Goal: Task Accomplishment & Management: Complete application form

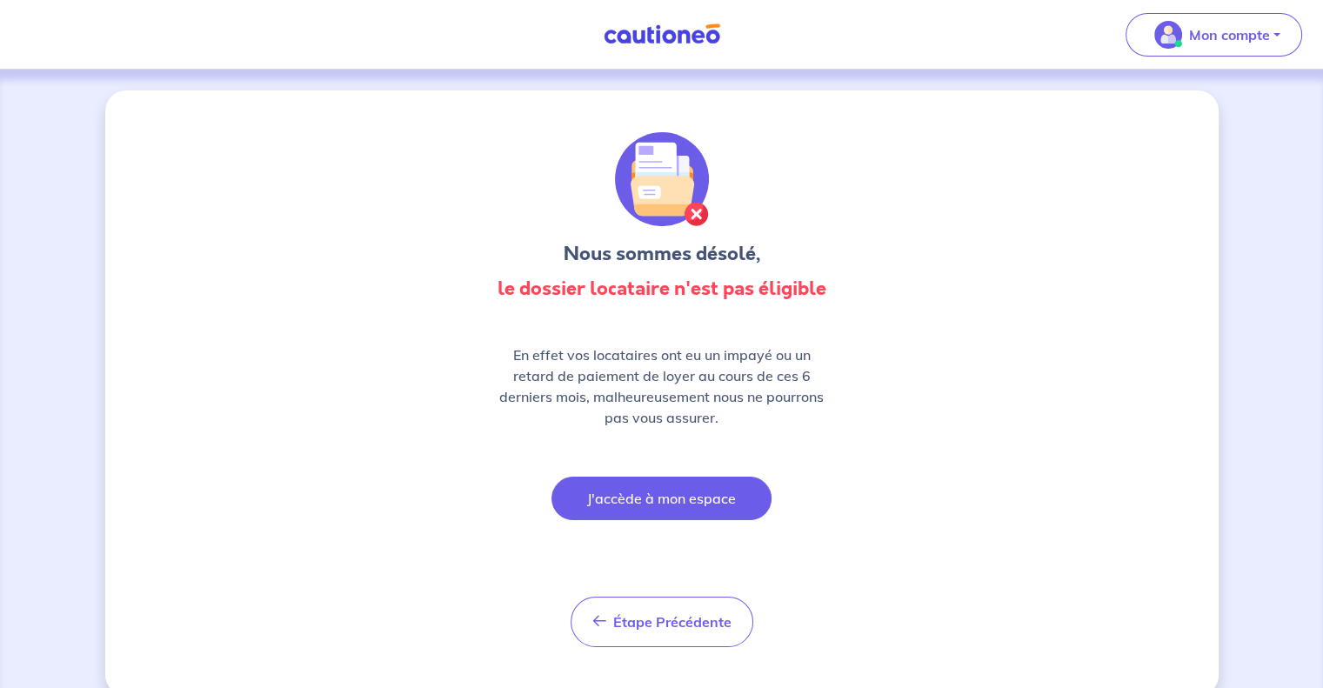
click at [697, 499] on button "J'accède à mon espace" at bounding box center [662, 499] width 220 height 44
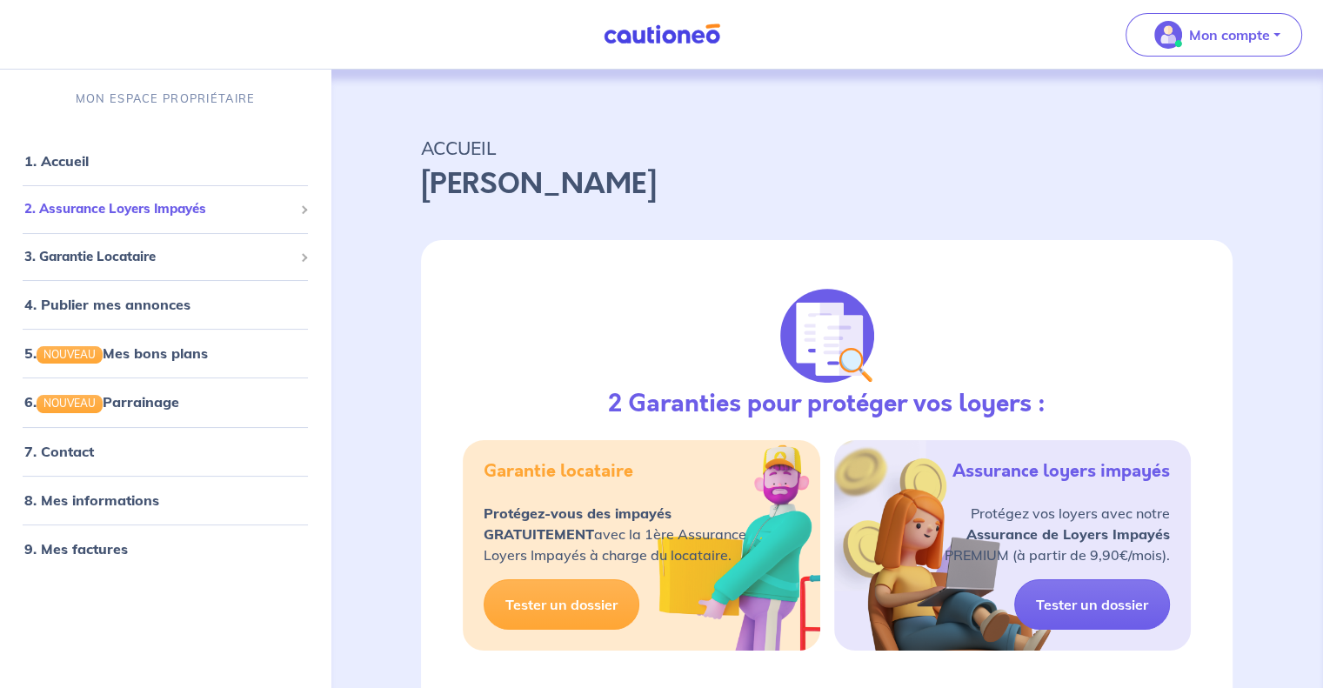
click at [230, 215] on span "2. Assurance Loyers Impayés" at bounding box center [158, 209] width 269 height 20
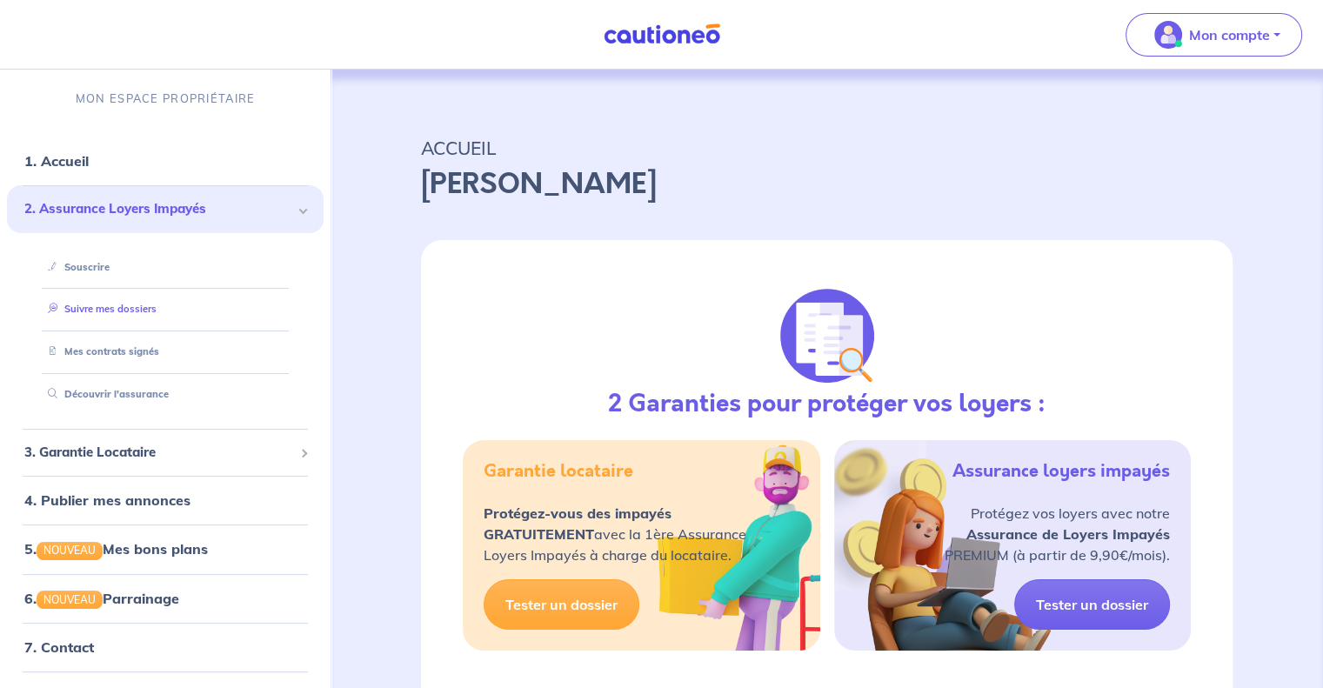
click at [144, 315] on link "Suivre mes dossiers" at bounding box center [99, 309] width 116 height 12
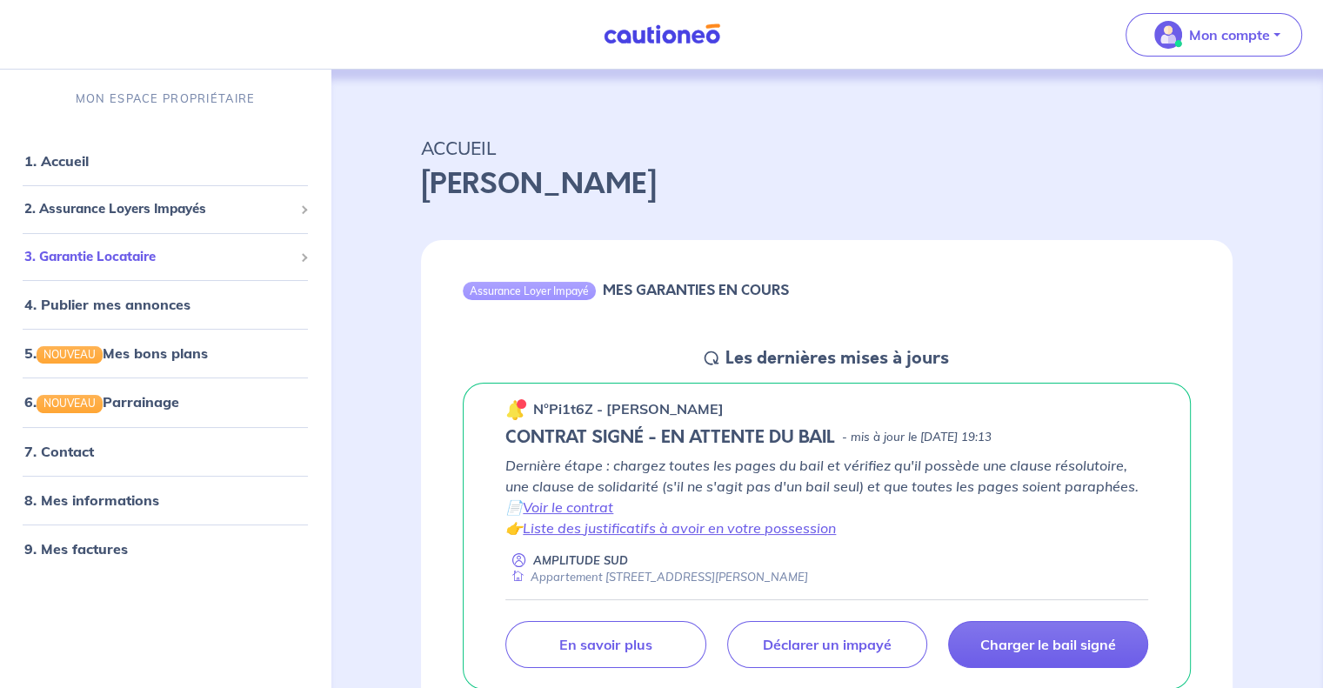
click at [135, 262] on span "3. Garantie Locataire" at bounding box center [158, 257] width 269 height 20
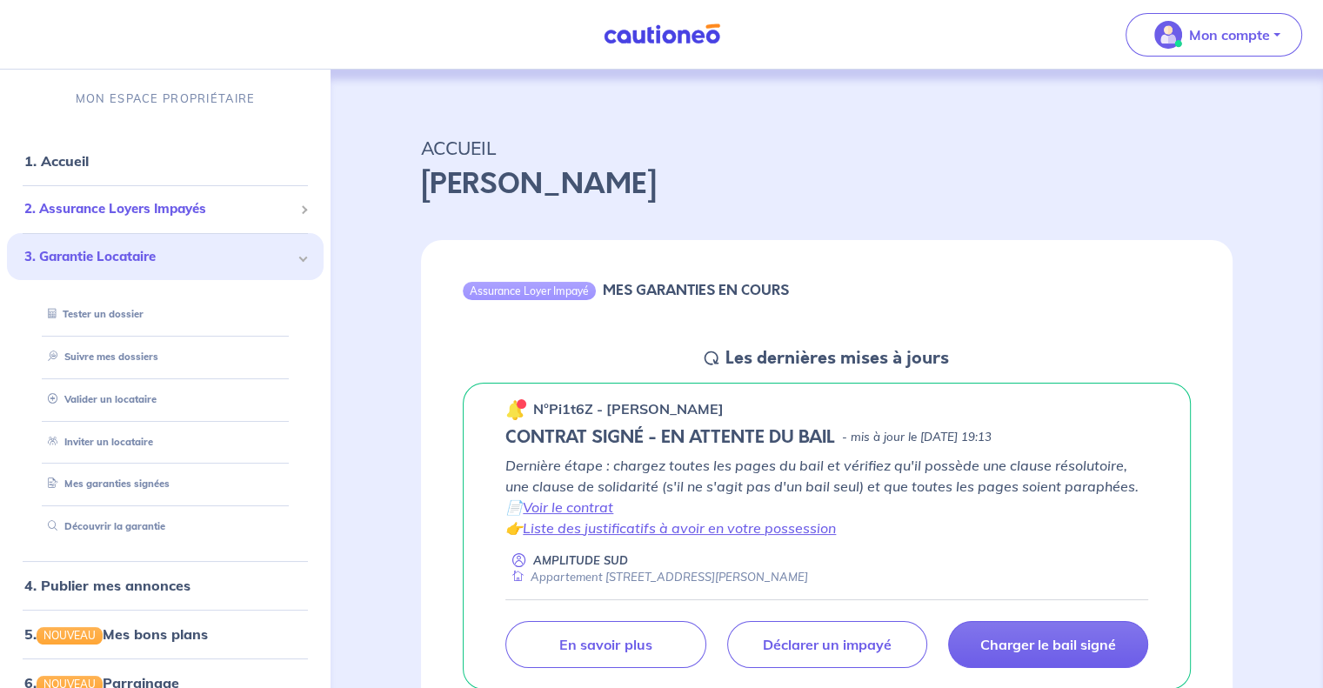
click at [195, 207] on span "2. Assurance Loyers Impayés" at bounding box center [158, 209] width 269 height 20
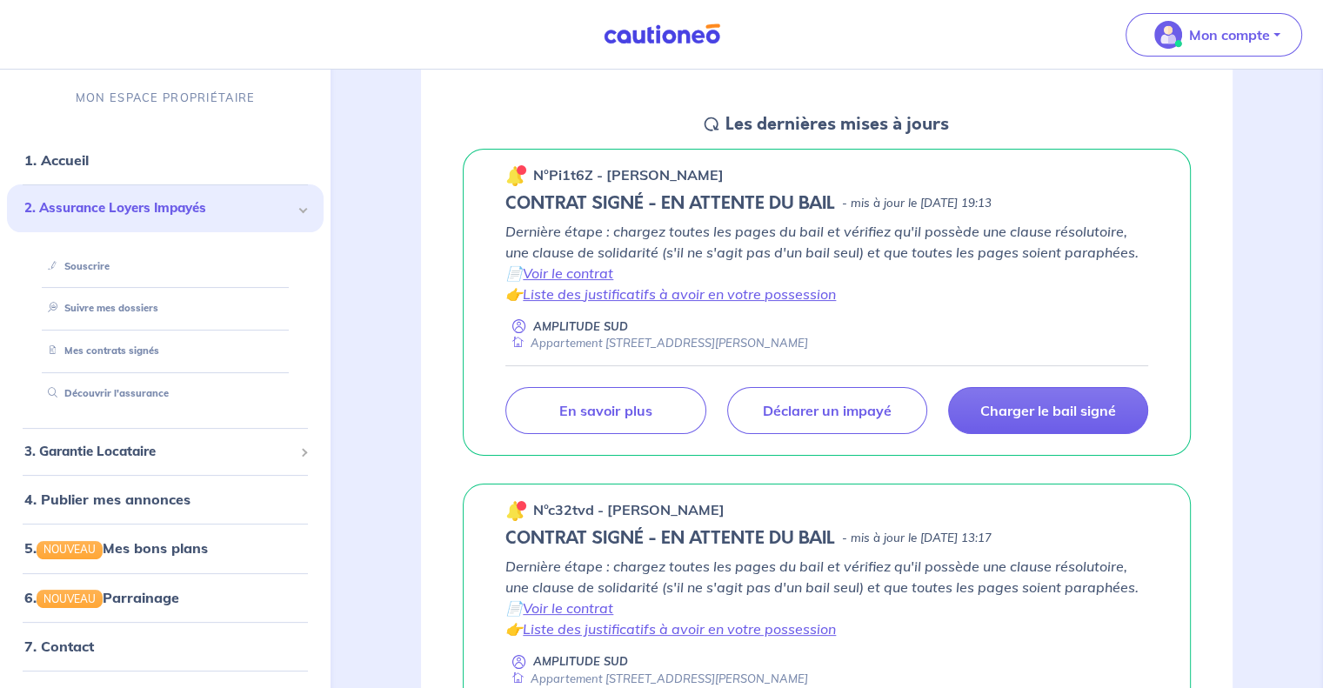
scroll to position [164, 0]
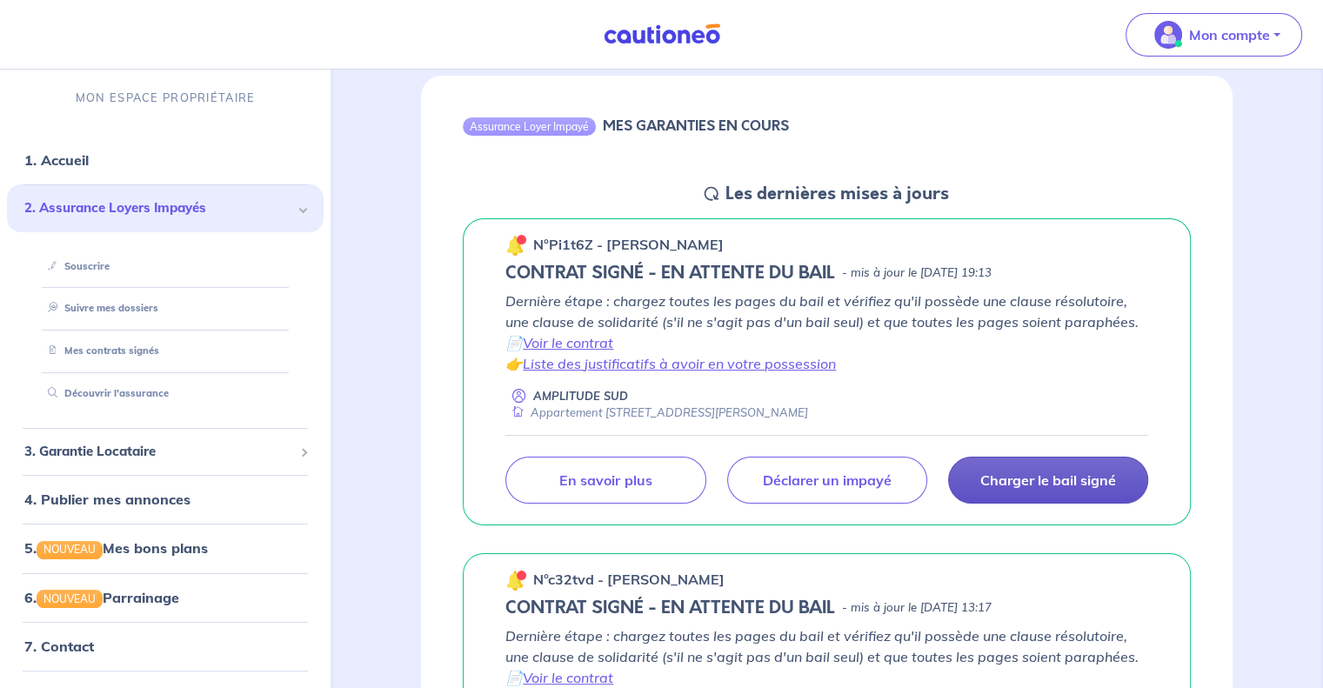
click at [1036, 476] on p "Charger le bail signé" at bounding box center [1049, 480] width 136 height 17
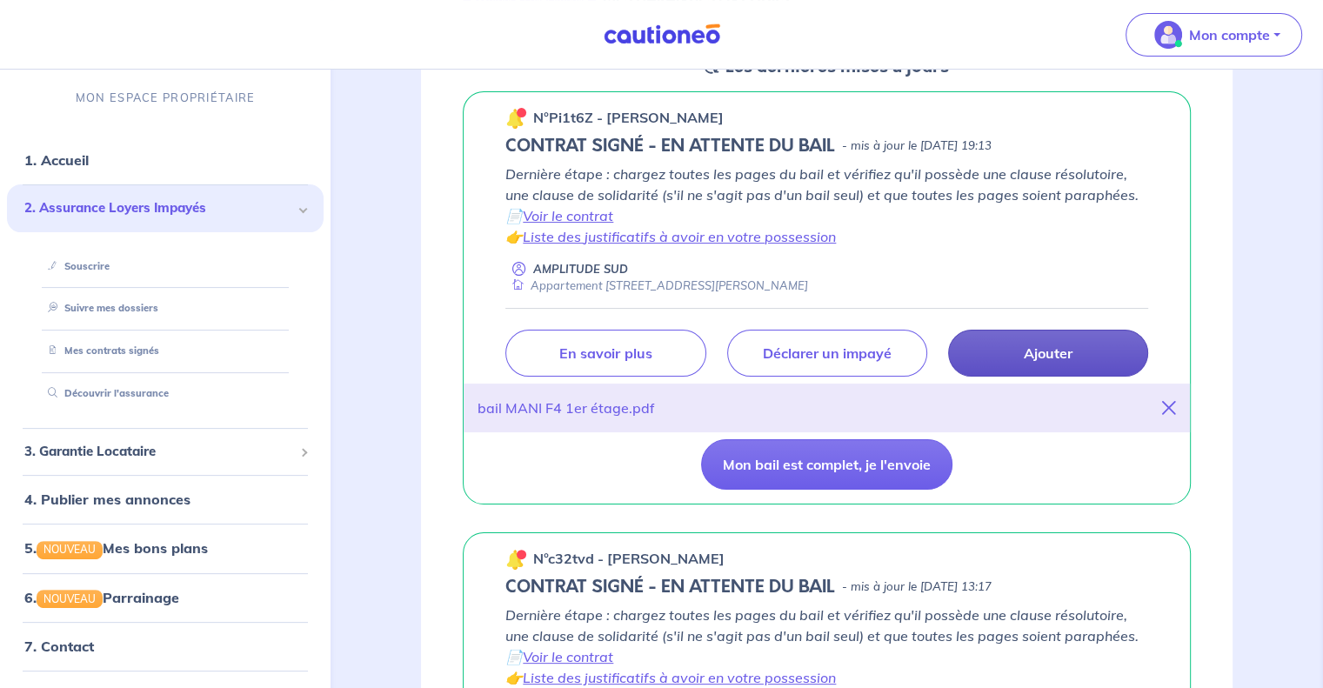
scroll to position [302, 0]
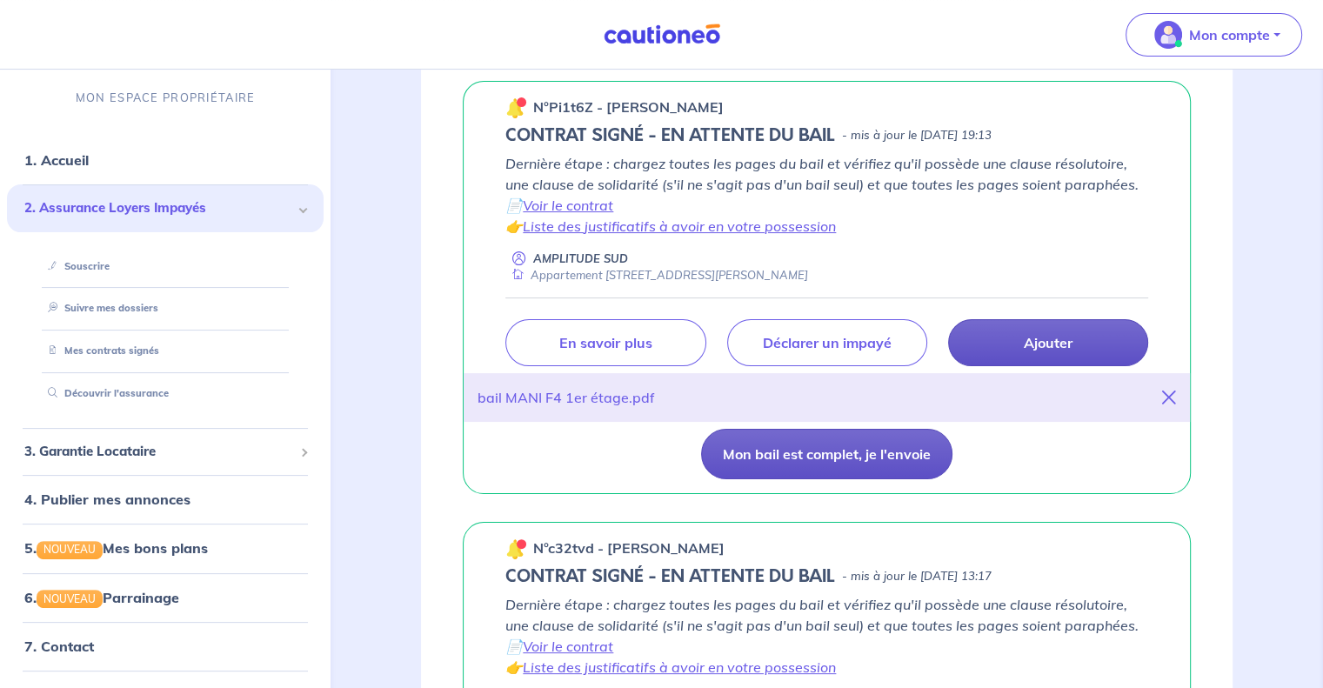
click at [835, 459] on button "Mon bail est complet, je l'envoie" at bounding box center [826, 454] width 251 height 50
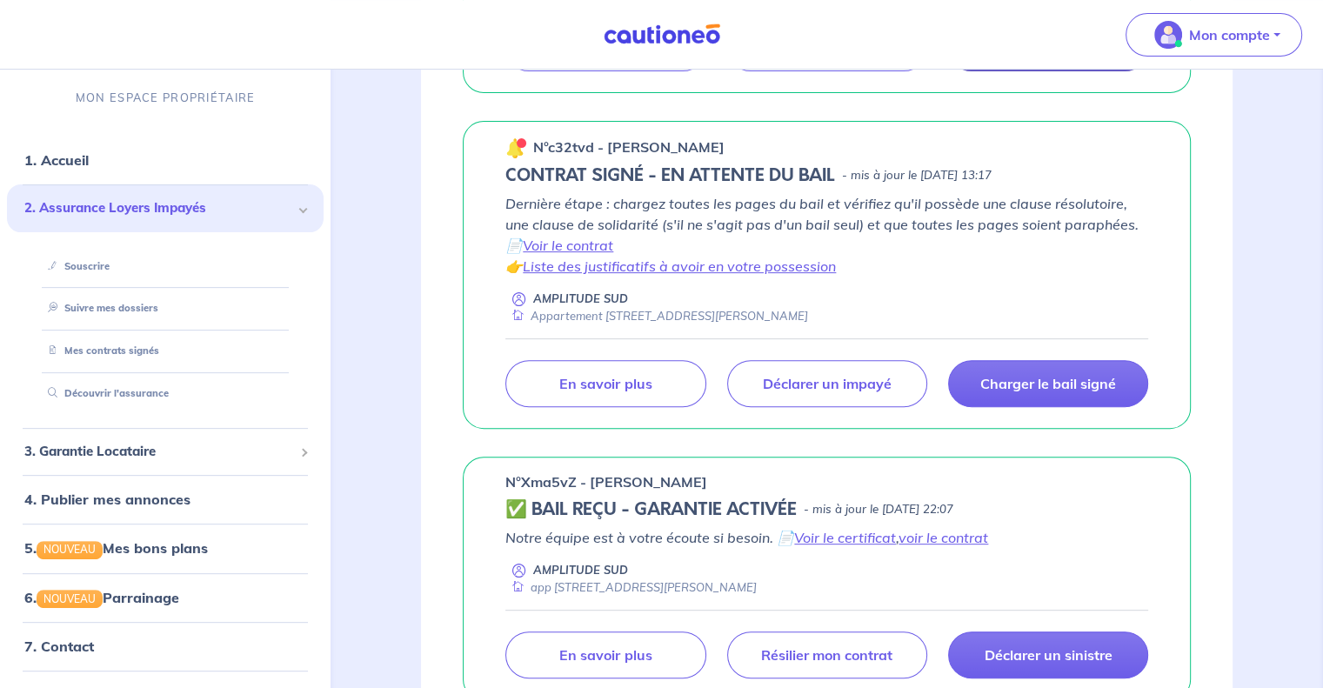
scroll to position [564, 0]
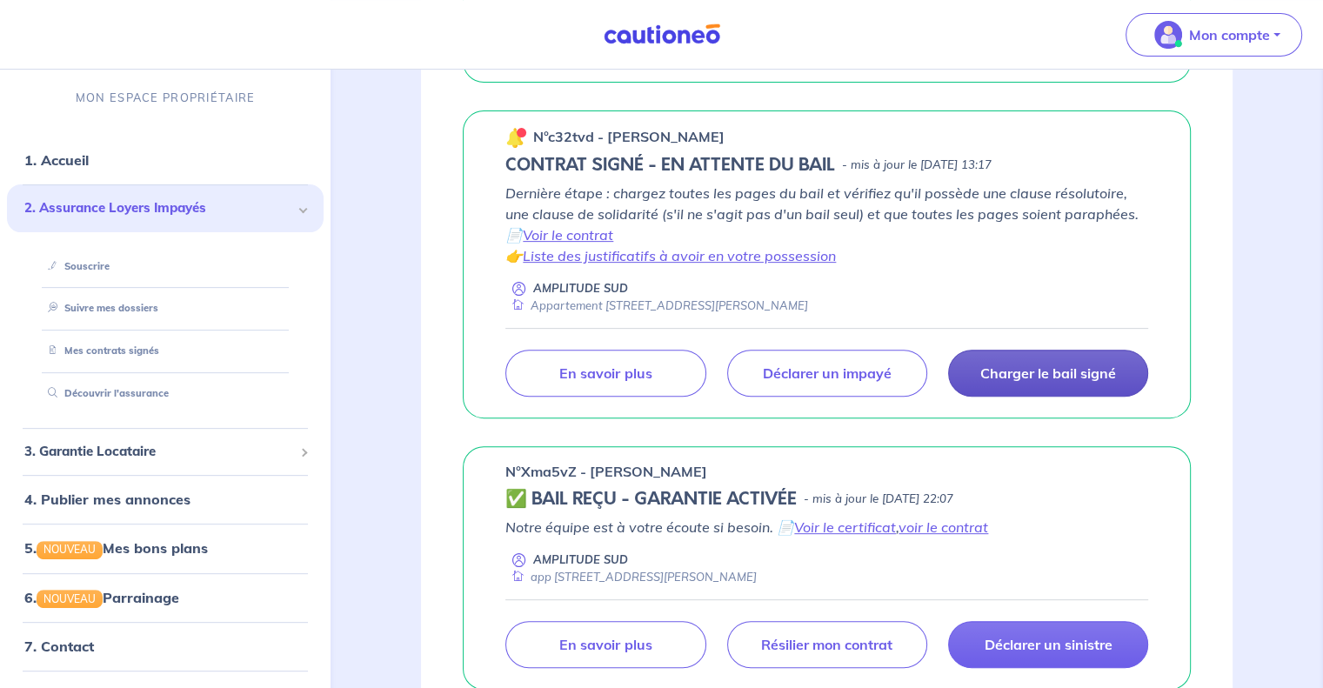
click at [1051, 367] on p "Charger le bail signé" at bounding box center [1049, 373] width 136 height 17
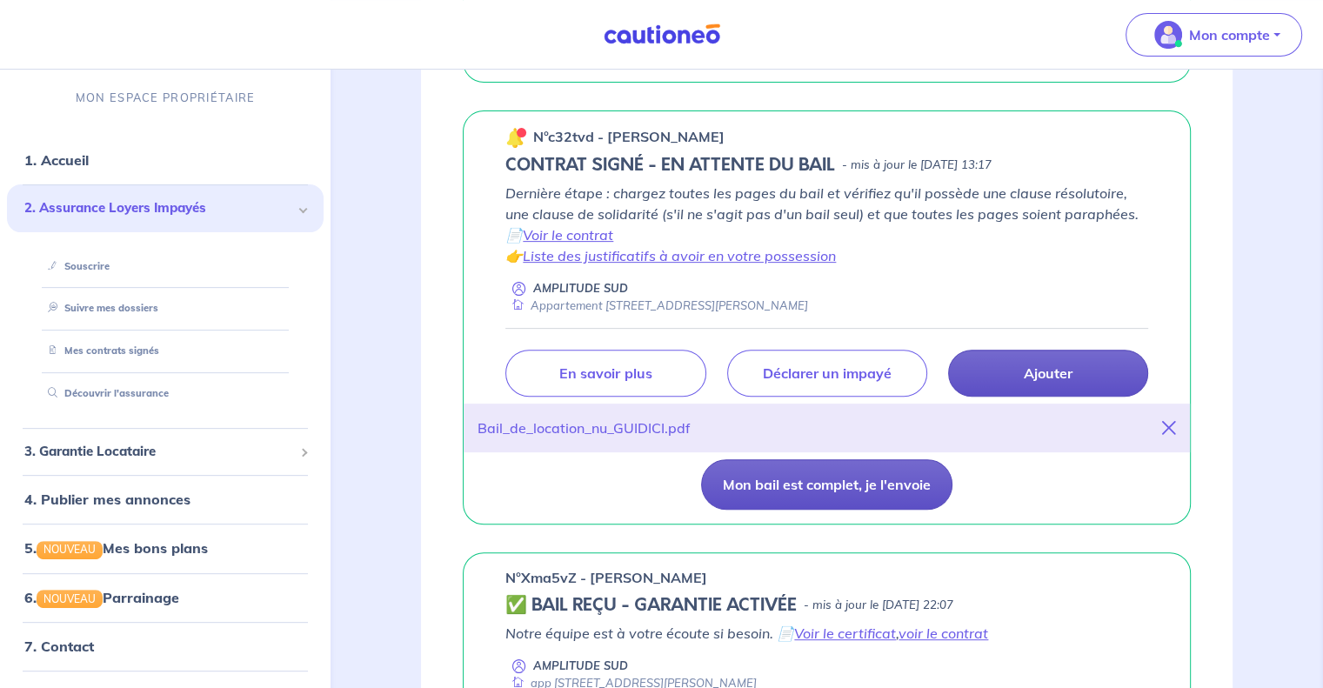
click at [829, 483] on button "Mon bail est complet, je l'envoie" at bounding box center [826, 484] width 251 height 50
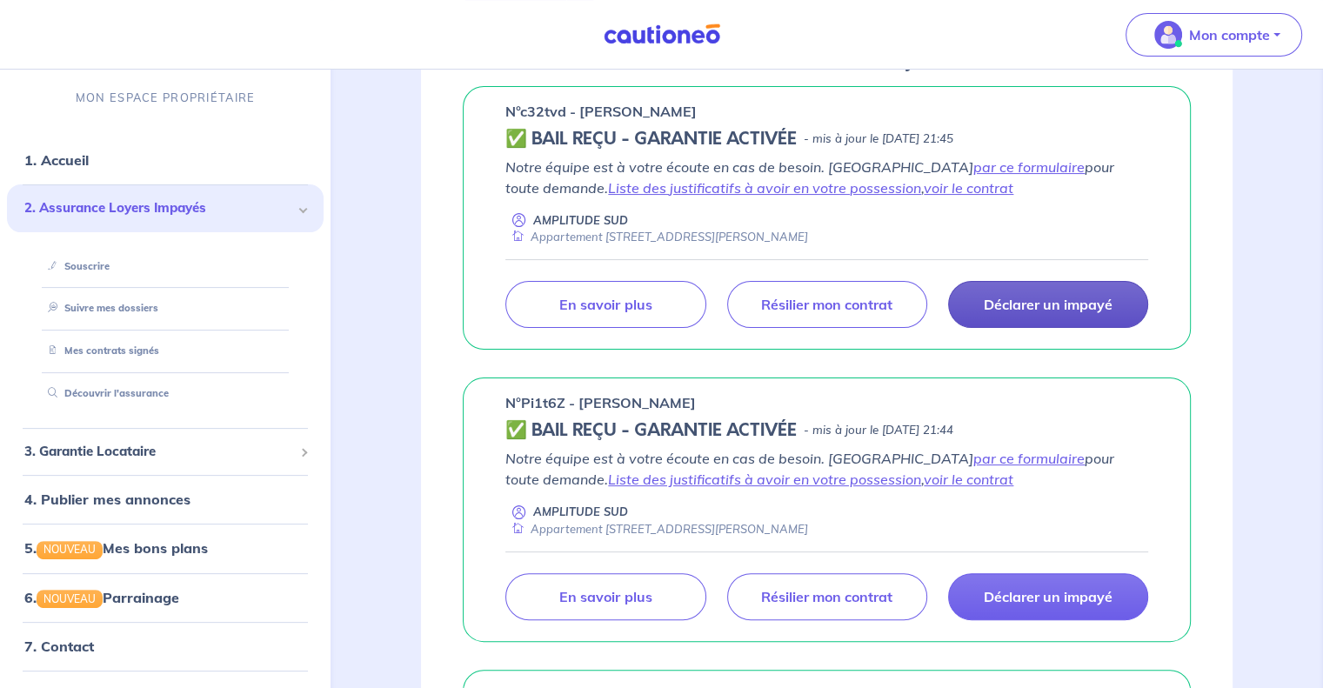
scroll to position [313, 0]
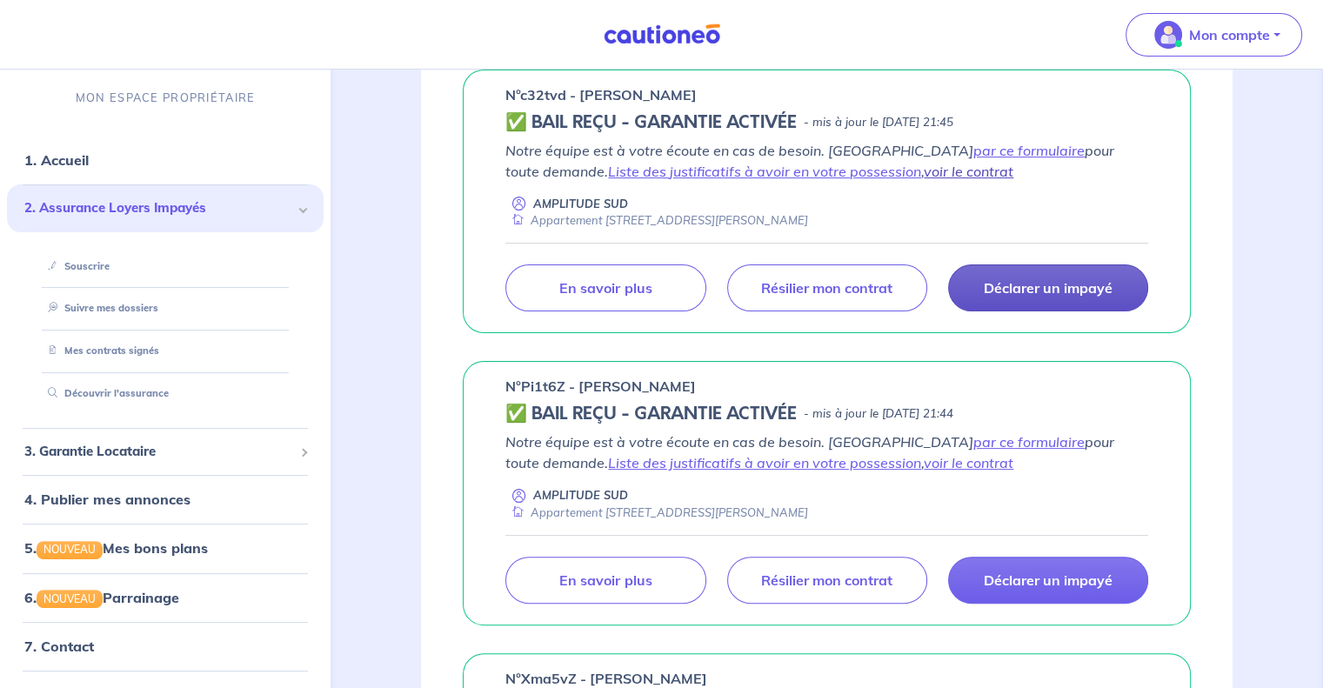
click at [924, 171] on link "voir le contrat" at bounding box center [969, 171] width 90 height 17
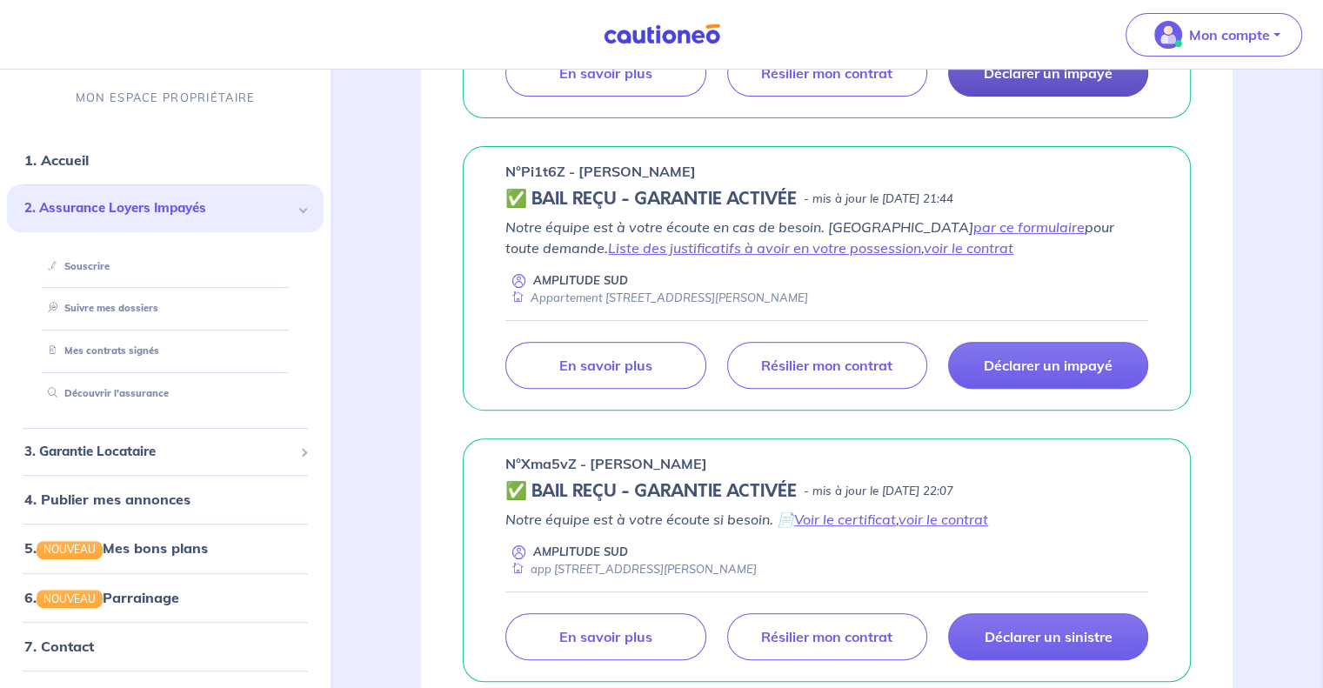
scroll to position [532, 0]
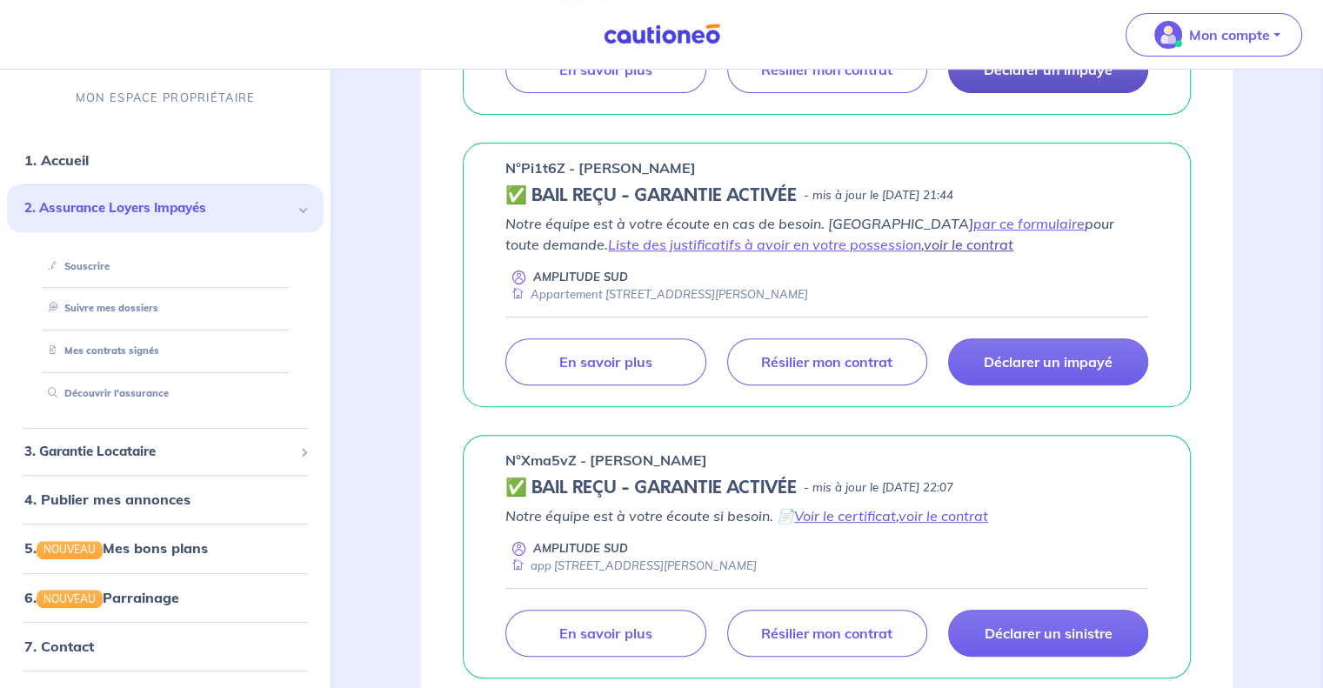
click at [924, 246] on link "voir le contrat" at bounding box center [969, 244] width 90 height 17
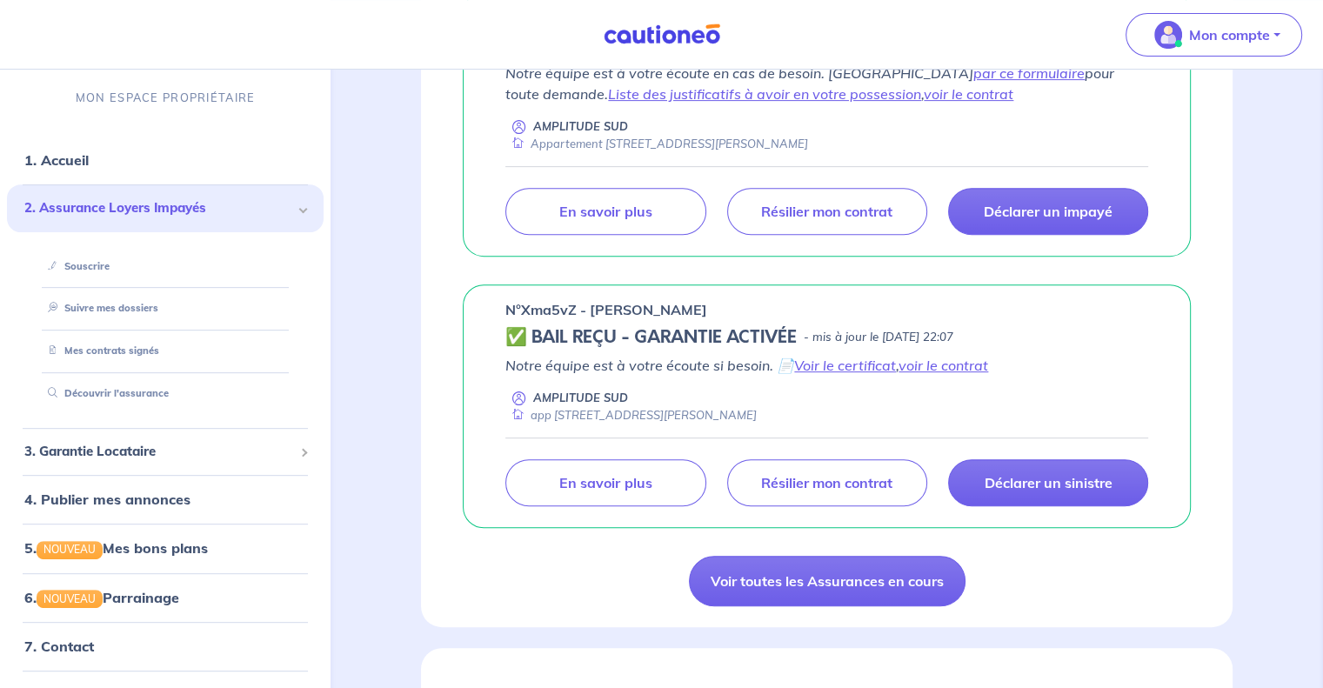
scroll to position [689, 0]
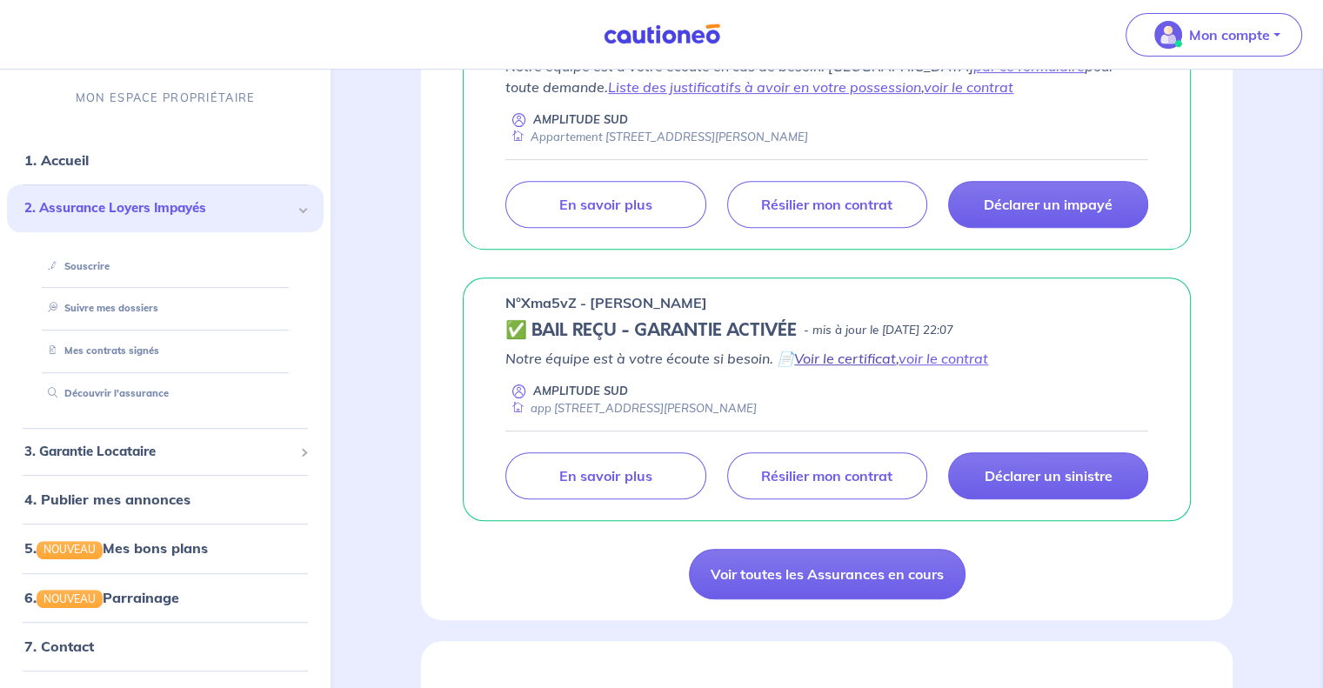
click at [868, 358] on link "Voir le certificat" at bounding box center [845, 358] width 102 height 17
